Goal: Task Accomplishment & Management: Manage account settings

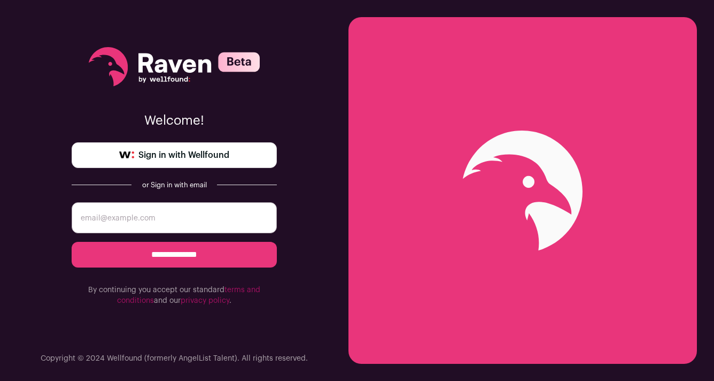
click at [175, 154] on span "Sign in with Wellfound" at bounding box center [183, 155] width 91 height 13
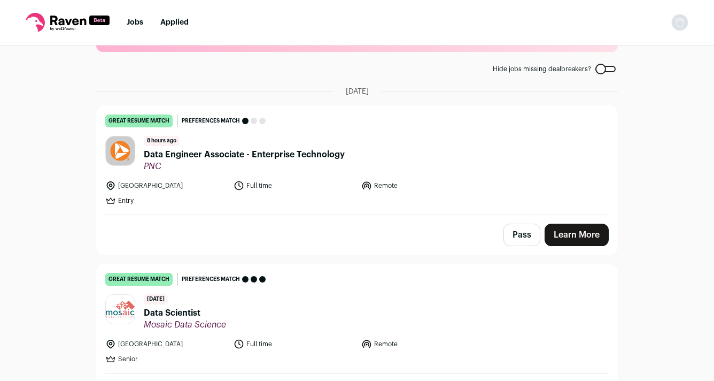
scroll to position [48, 0]
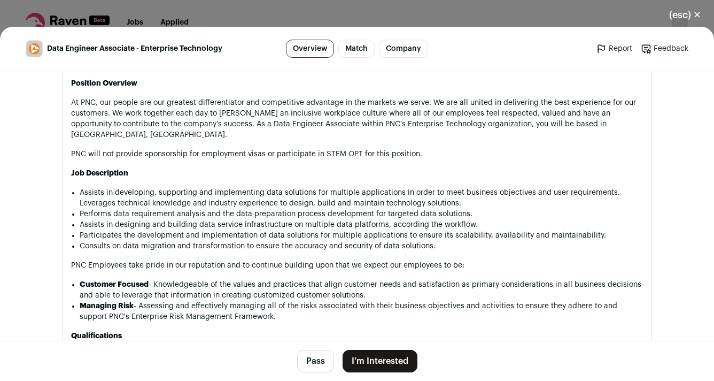
scroll to position [532, 0]
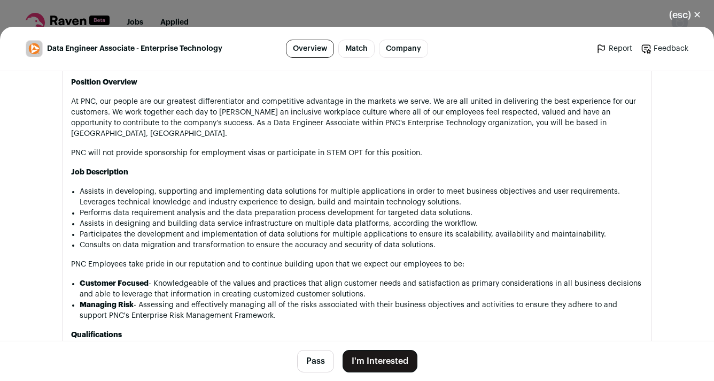
click at [680, 11] on button "(esc) ✕" at bounding box center [686, 15] width 58 height 24
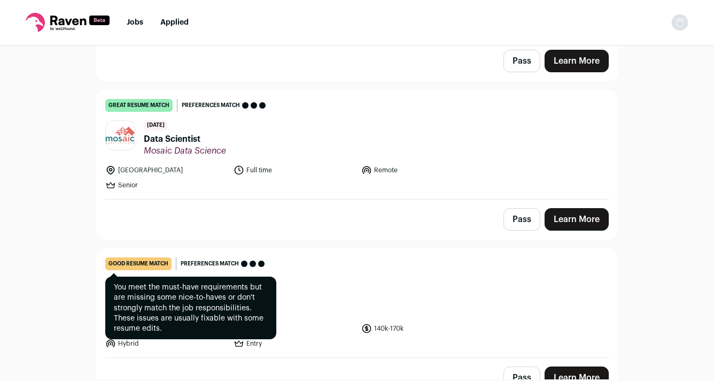
scroll to position [218, 0]
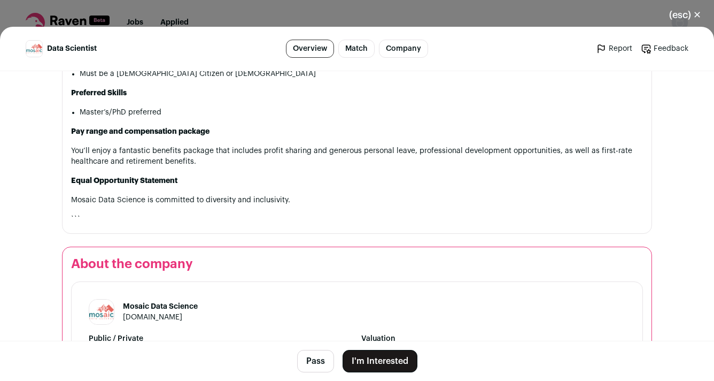
scroll to position [997, 0]
